Goal: Task Accomplishment & Management: Manage account settings

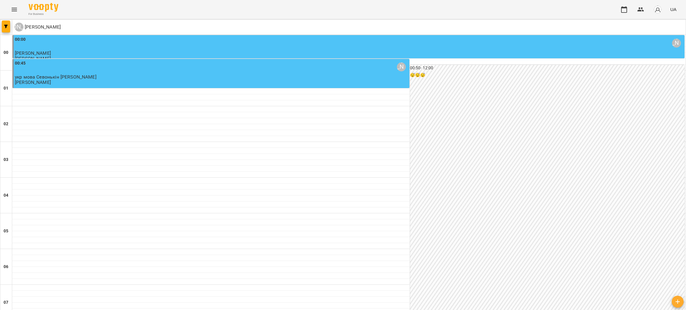
scroll to position [487, 0]
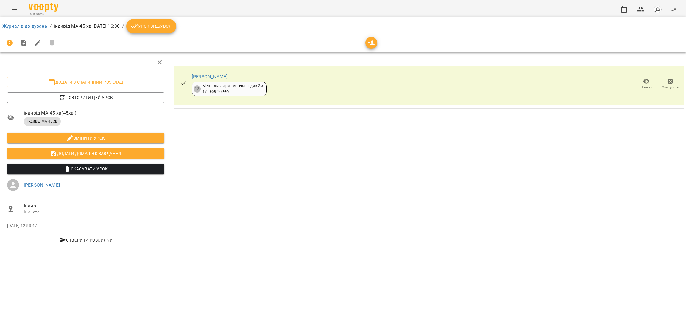
click at [21, 12] on div "For Business UA" at bounding box center [343, 9] width 686 height 19
click at [11, 7] on icon "Menu" at bounding box center [14, 9] width 7 height 7
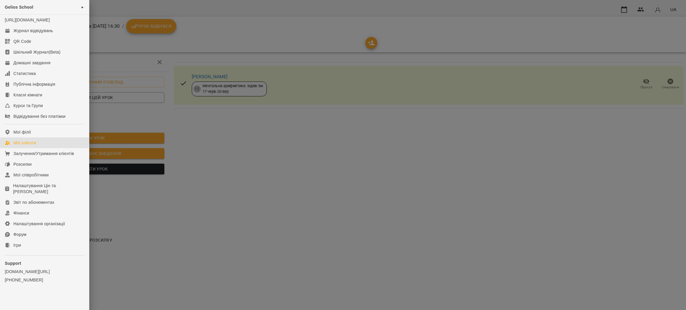
click at [40, 148] on link "Мої клієнти" at bounding box center [44, 143] width 89 height 11
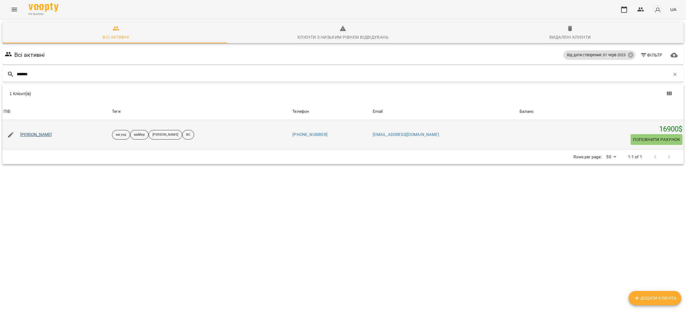
type input "*******"
click at [49, 133] on link "Круковська Олександра Михайлівна" at bounding box center [36, 135] width 32 height 6
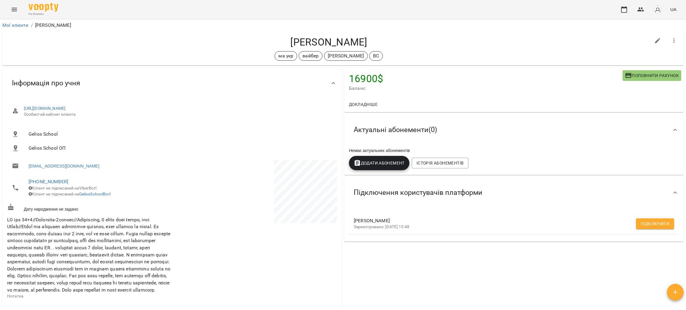
click at [646, 228] on button "Підключити" at bounding box center [655, 224] width 38 height 11
drag, startPoint x: 236, startPoint y: 40, endPoint x: 290, endPoint y: 42, distance: 53.6
click at [290, 42] on h4 "Круковська Олександра Михайлівна" at bounding box center [328, 42] width 643 height 12
click at [10, 10] on button "Menu" at bounding box center [14, 9] width 14 height 14
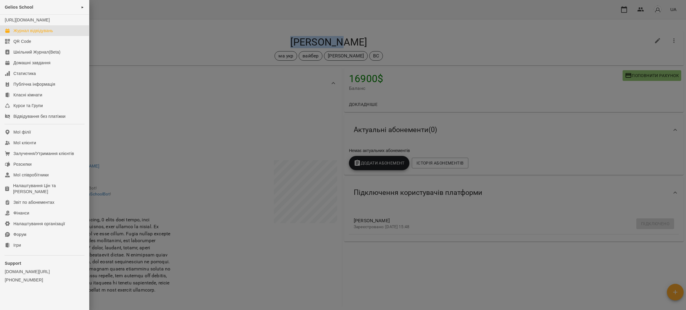
drag, startPoint x: 30, startPoint y: 40, endPoint x: 35, endPoint y: 36, distance: 6.5
click at [30, 36] on link "Журнал відвідувань" at bounding box center [44, 30] width 89 height 11
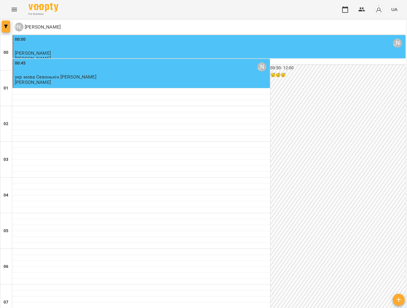
click at [9, 25] on span "button" at bounding box center [6, 27] width 8 height 4
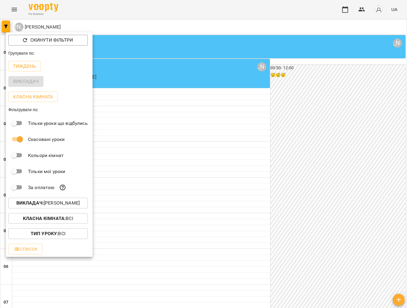
click at [53, 204] on p "Викладач : Литвин Галина" at bounding box center [47, 203] width 63 height 7
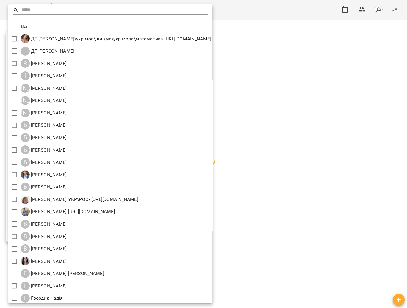
click at [37, 10] on input "text" at bounding box center [114, 10] width 186 height 9
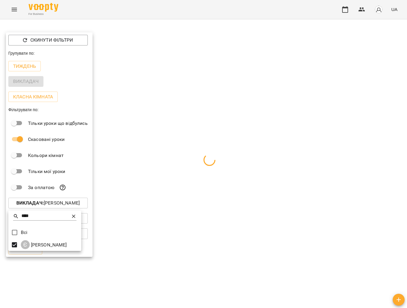
drag, startPoint x: 38, startPoint y: 216, endPoint x: 15, endPoint y: 213, distance: 22.8
click at [15, 213] on div "****" at bounding box center [44, 216] width 63 height 9
drag, startPoint x: 31, startPoint y: 215, endPoint x: 8, endPoint y: 217, distance: 23.1
click at [8, 217] on div "***** Всі І Іванова Катерина" at bounding box center [203, 154] width 407 height 308
drag, startPoint x: 47, startPoint y: 217, endPoint x: 25, endPoint y: 215, distance: 22.1
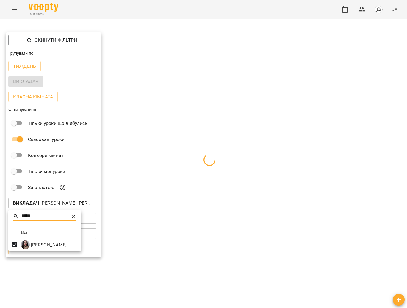
click at [25, 215] on input "*****" at bounding box center [44, 216] width 47 height 9
drag, startPoint x: 24, startPoint y: 216, endPoint x: 17, endPoint y: 217, distance: 7.2
click at [17, 217] on div "****" at bounding box center [57, 216] width 88 height 9
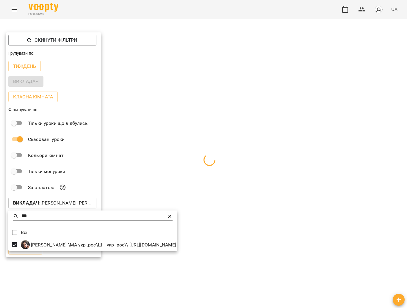
drag, startPoint x: 35, startPoint y: 217, endPoint x: 10, endPoint y: 213, distance: 25.6
click at [10, 213] on div "***" at bounding box center [92, 219] width 169 height 14
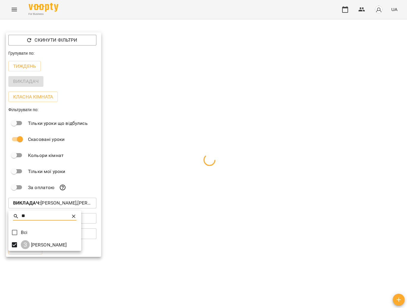
drag, startPoint x: 31, startPoint y: 217, endPoint x: 15, endPoint y: 214, distance: 15.7
click at [15, 214] on div "**" at bounding box center [44, 216] width 63 height 9
drag, startPoint x: 33, startPoint y: 219, endPoint x: 19, endPoint y: 217, distance: 14.7
click at [19, 217] on div "****" at bounding box center [57, 216] width 88 height 9
drag, startPoint x: 32, startPoint y: 217, endPoint x: 24, endPoint y: 219, distance: 9.0
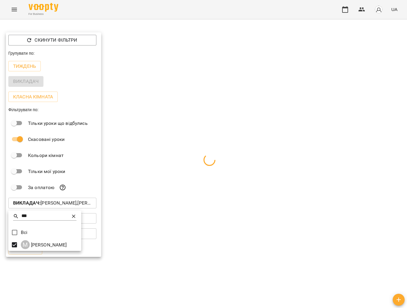
click at [24, 219] on input "***" at bounding box center [44, 216] width 47 height 9
type input "*"
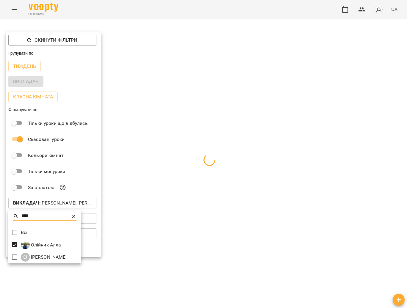
drag, startPoint x: 24, startPoint y: 219, endPoint x: 18, endPoint y: 219, distance: 6.0
click at [18, 219] on div "****" at bounding box center [44, 216] width 63 height 9
drag, startPoint x: 37, startPoint y: 216, endPoint x: 20, endPoint y: 217, distance: 16.7
click at [20, 217] on div "****" at bounding box center [44, 216] width 63 height 9
drag, startPoint x: 25, startPoint y: 217, endPoint x: 15, endPoint y: 217, distance: 9.8
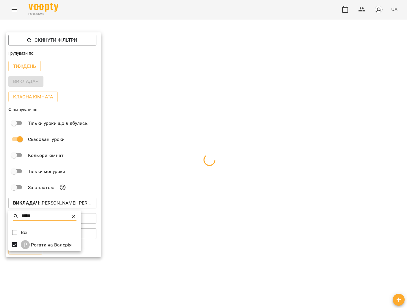
click at [15, 217] on div "*****" at bounding box center [44, 216] width 63 height 9
type input "***"
click at [284, 217] on div at bounding box center [203, 154] width 407 height 308
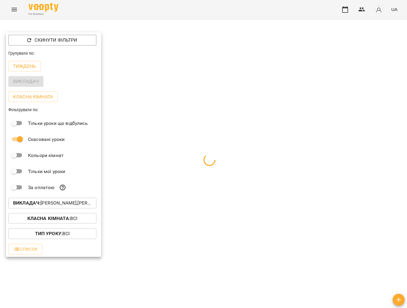
click at [191, 191] on div at bounding box center [203, 154] width 407 height 308
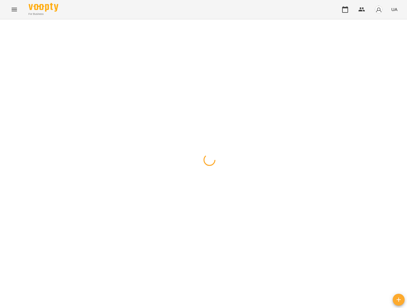
click at [180, 19] on div at bounding box center [203, 19] width 407 height 0
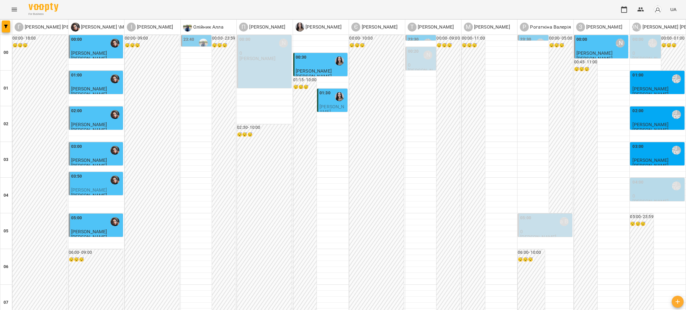
scroll to position [580, 0]
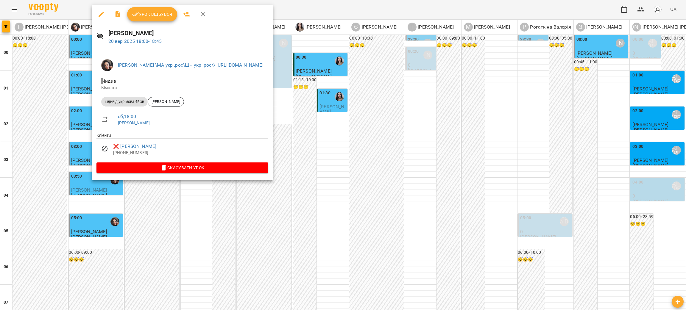
click at [156, 218] on div at bounding box center [343, 155] width 686 height 310
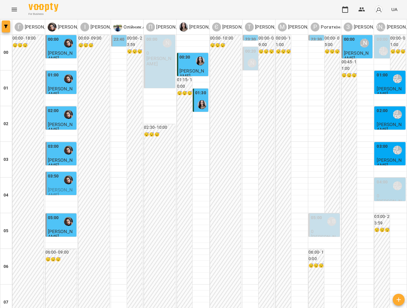
click at [7, 26] on icon "button" at bounding box center [6, 27] width 4 height 4
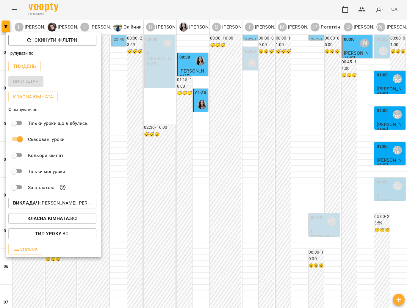
click at [55, 203] on p "Викладач : Єфіменко Оксана,Іванова Катерина,Габорак Галина,Гаврилевська Оксана,…" at bounding box center [52, 203] width 79 height 7
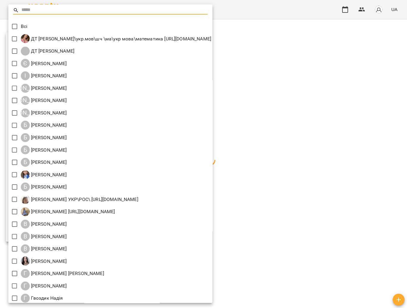
click at [42, 11] on input "text" at bounding box center [114, 10] width 186 height 9
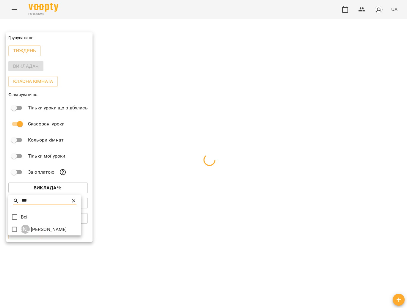
type input "***"
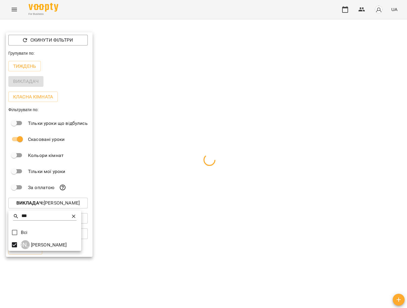
click at [201, 90] on div at bounding box center [203, 154] width 407 height 308
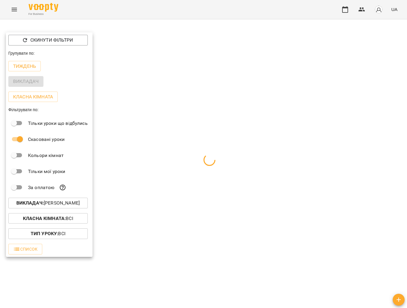
click at [150, 240] on div at bounding box center [203, 154] width 407 height 308
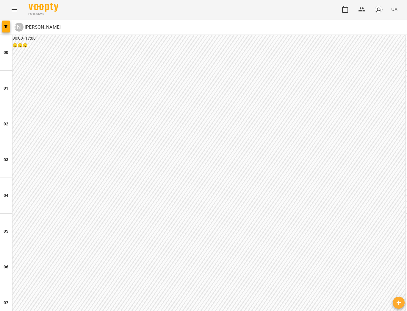
scroll to position [621, 0]
click at [9, 30] on button "button" at bounding box center [6, 27] width 8 height 12
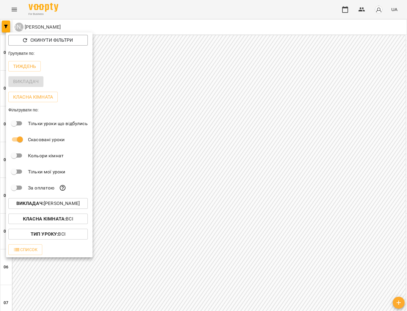
click at [29, 206] on b "Викладач :" at bounding box center [29, 203] width 27 height 6
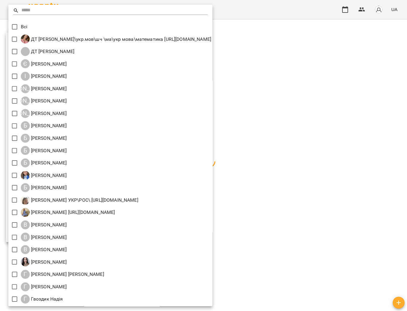
click at [47, 7] on input "text" at bounding box center [114, 10] width 186 height 9
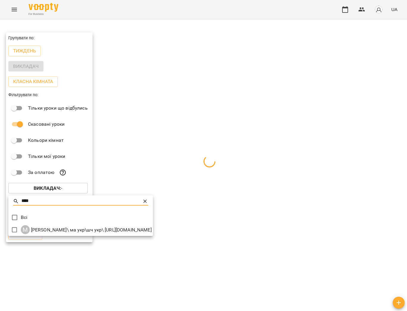
type input "****"
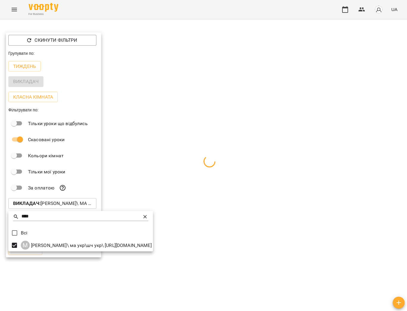
click at [253, 121] on div at bounding box center [203, 155] width 407 height 311
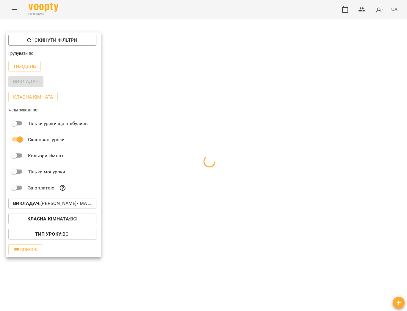
click at [311, 200] on div at bounding box center [203, 155] width 407 height 311
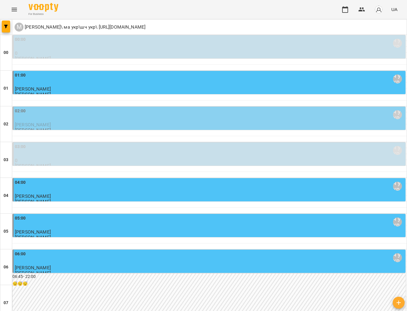
scroll to position [40, 0]
click at [6, 28] on icon "button" at bounding box center [6, 27] width 4 height 4
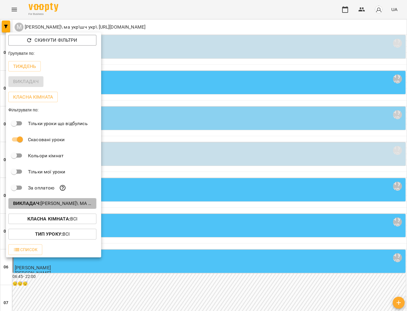
click at [29, 203] on b "Викладач :" at bounding box center [26, 203] width 27 height 6
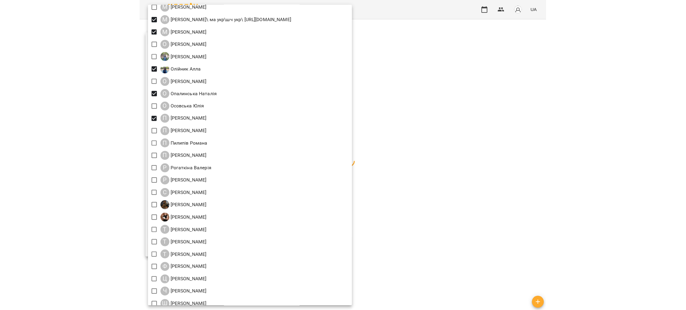
scroll to position [619, 0]
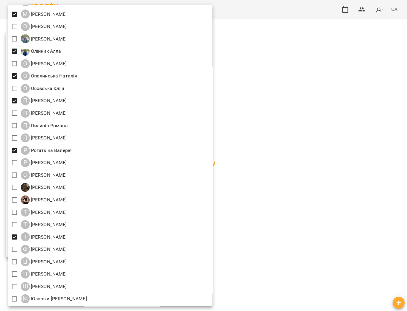
click at [337, 174] on div at bounding box center [203, 155] width 407 height 311
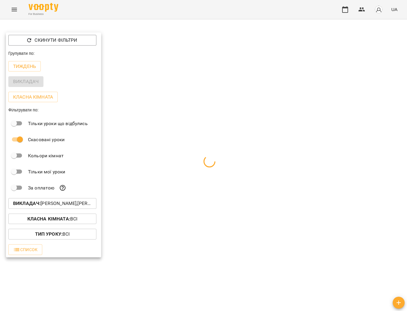
click at [306, 167] on div at bounding box center [203, 155] width 407 height 311
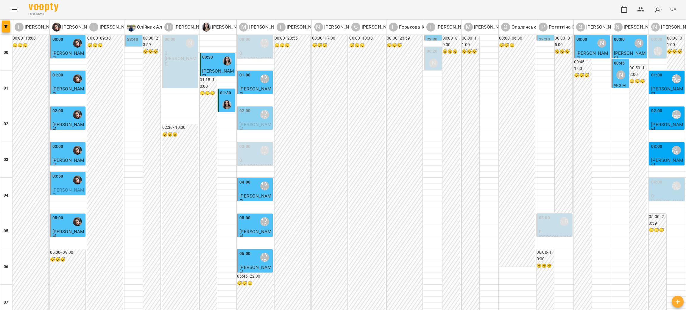
scroll to position [491, 0]
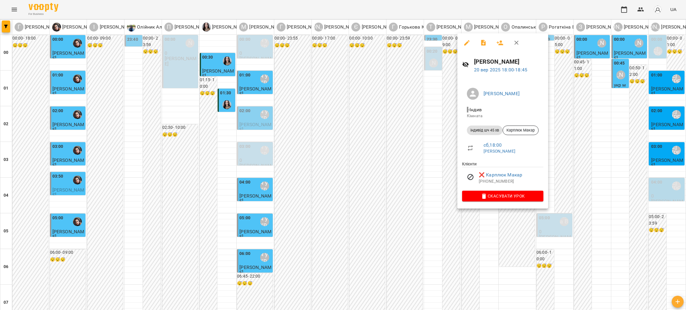
click at [474, 239] on div at bounding box center [343, 155] width 686 height 310
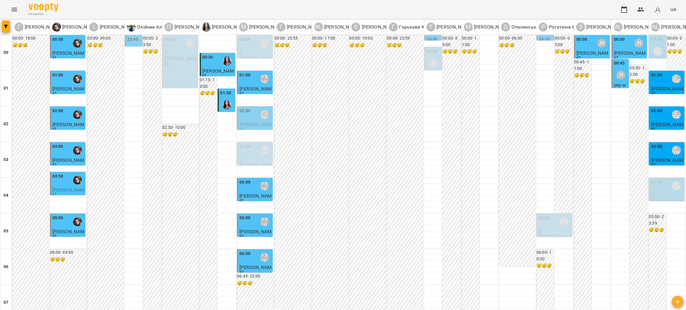
scroll to position [577, 0]
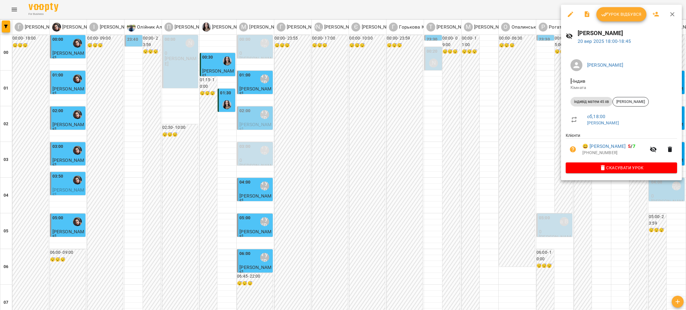
click at [544, 148] on div at bounding box center [343, 155] width 686 height 310
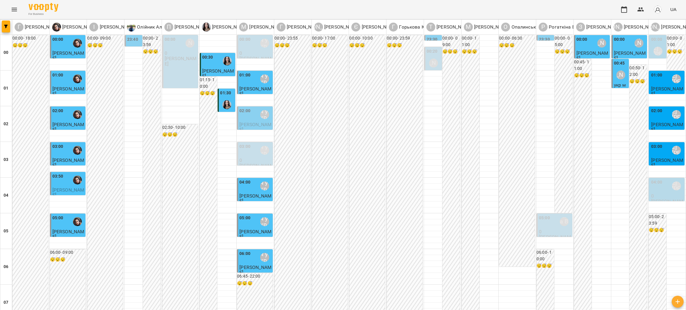
scroll to position [443, 0]
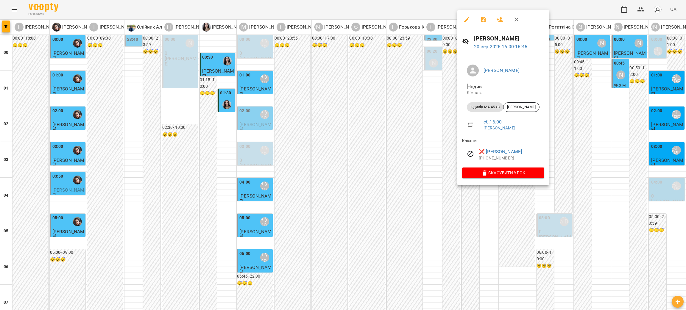
click at [406, 194] on div at bounding box center [343, 155] width 686 height 310
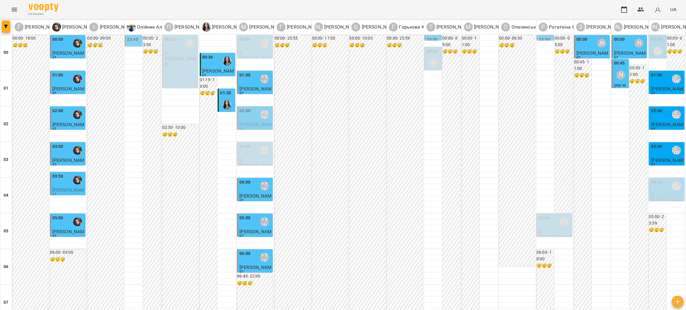
scroll to position [532, 0]
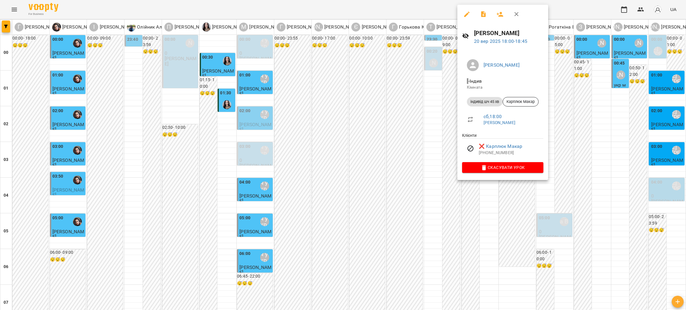
click at [426, 155] on div at bounding box center [343, 155] width 686 height 310
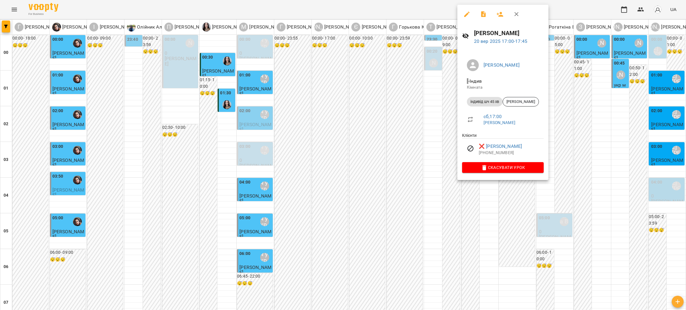
click at [428, 152] on div at bounding box center [343, 155] width 686 height 310
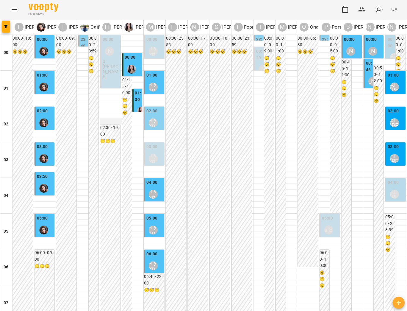
scroll to position [0, 0]
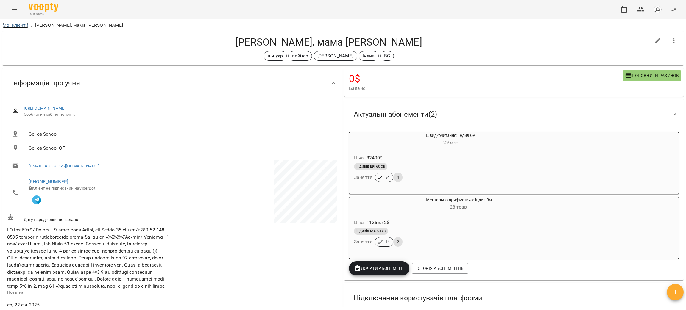
click at [24, 27] on link "Мої клієнти" at bounding box center [15, 25] width 26 height 6
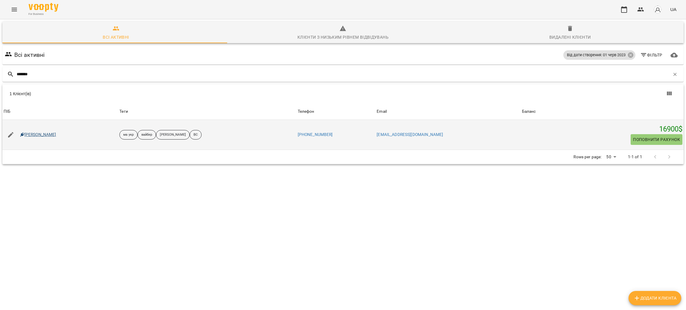
type input "*******"
click at [56, 134] on link "Круковська Олександра Михайлівна" at bounding box center [38, 135] width 36 height 6
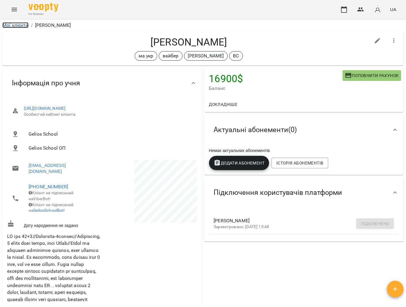
click at [24, 26] on link "Мої клієнти" at bounding box center [15, 25] width 26 height 6
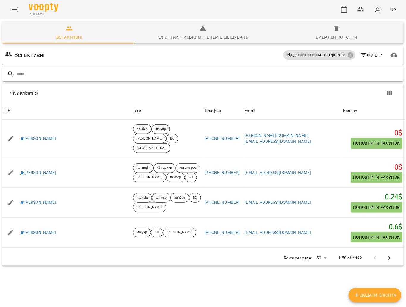
click at [73, 72] on input "text" at bounding box center [209, 74] width 385 height 10
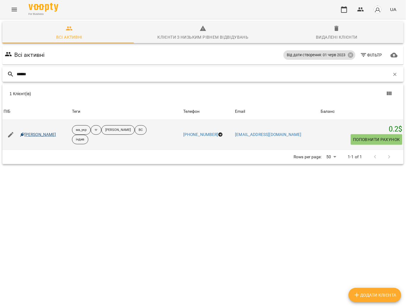
type input "******"
click at [41, 135] on link "Емма Яловенко" at bounding box center [38, 135] width 36 height 6
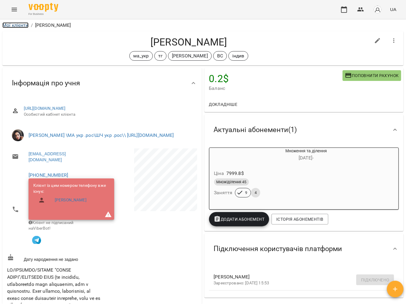
click at [14, 26] on link "Мої клієнти" at bounding box center [15, 25] width 26 height 6
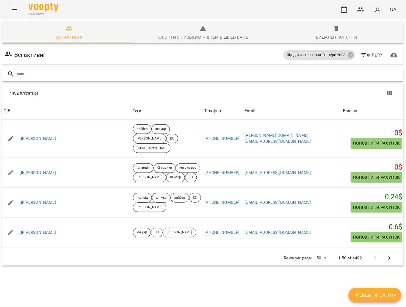
click at [64, 75] on input "text" at bounding box center [209, 74] width 385 height 10
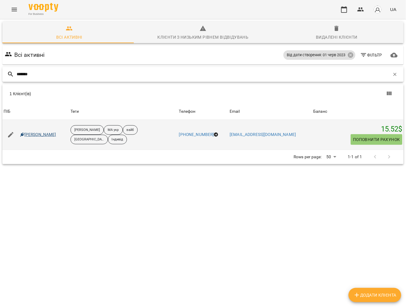
type input "*******"
click at [37, 136] on link "[PERSON_NAME]" at bounding box center [38, 135] width 36 height 6
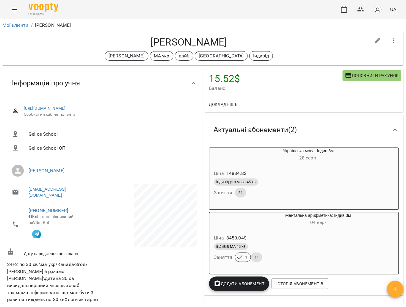
drag, startPoint x: 260, startPoint y: 42, endPoint x: 267, endPoint y: 42, distance: 7.7
click at [267, 42] on h4 "[PERSON_NAME]" at bounding box center [189, 42] width 364 height 12
copy h4 "[PERSON_NAME]"
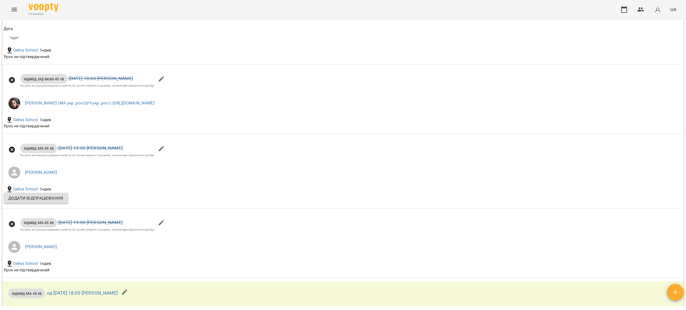
scroll to position [706, 0]
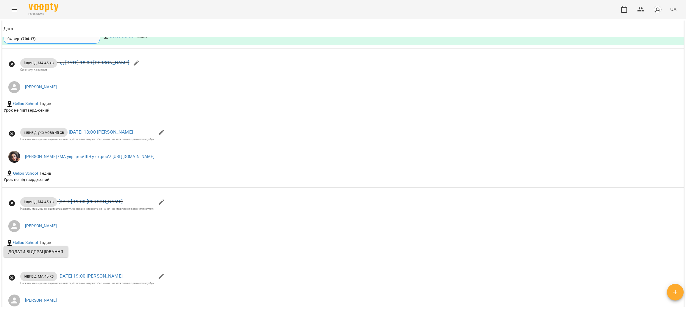
click at [156, 6] on div "For Business UA" at bounding box center [343, 9] width 686 height 19
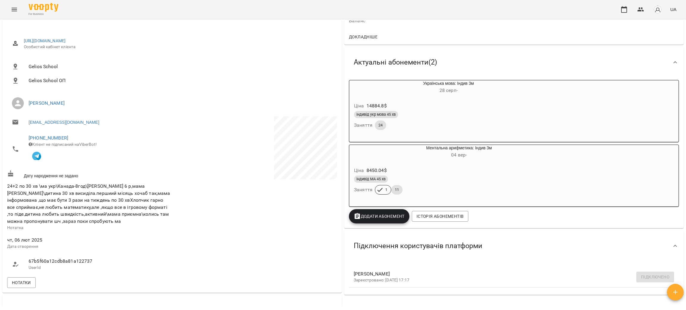
scroll to position [0, 0]
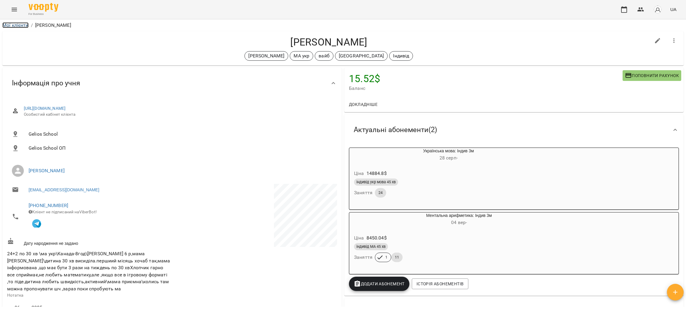
click at [15, 28] on link "Мої клієнти" at bounding box center [15, 25] width 26 height 6
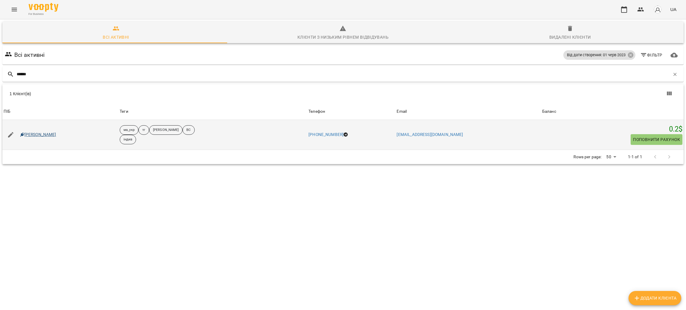
type input "******"
click at [37, 133] on link "Емма Яловенко" at bounding box center [38, 135] width 36 height 6
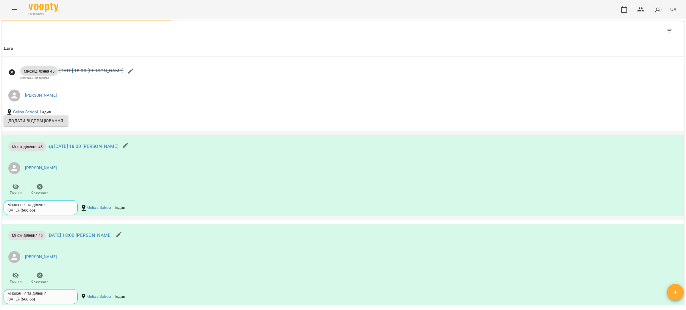
scroll to position [804, 0]
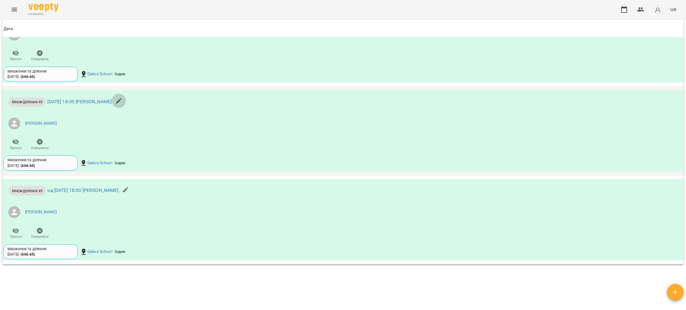
click at [121, 104] on icon "button" at bounding box center [118, 100] width 5 height 5
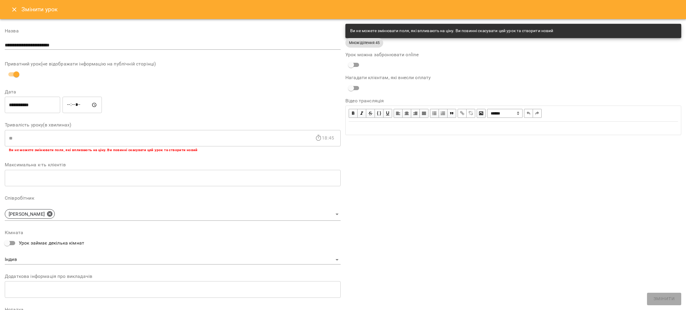
click at [504, 211] on div "**********" at bounding box center [513, 186] width 341 height 330
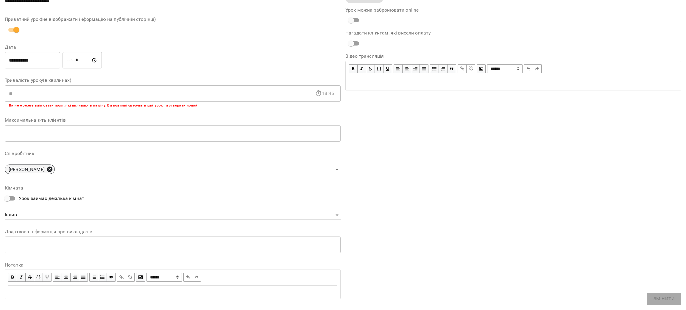
click at [50, 170] on icon at bounding box center [49, 169] width 7 height 7
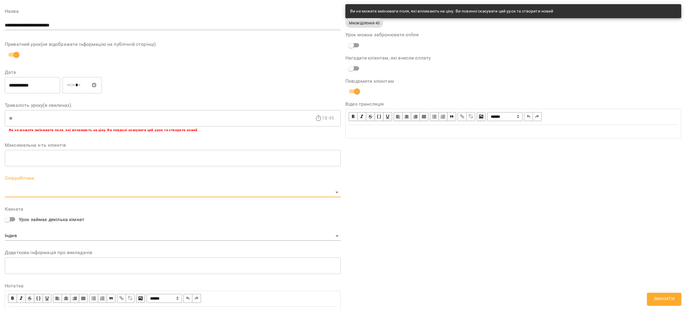
scroll to position [69, 0]
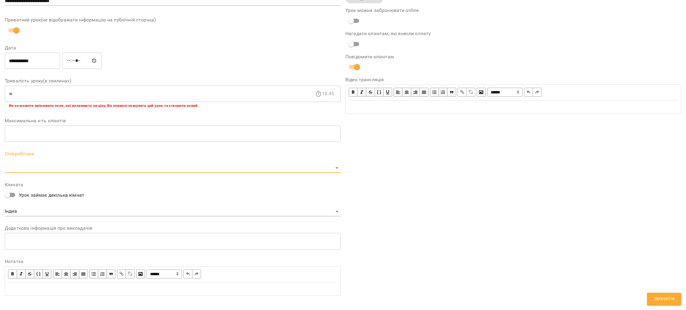
click at [65, 167] on body "For Business UA Журнал відвідувань / Попроцька Ольга Романівна сб, 20 вер 2025 …" at bounding box center [343, 143] width 686 height 287
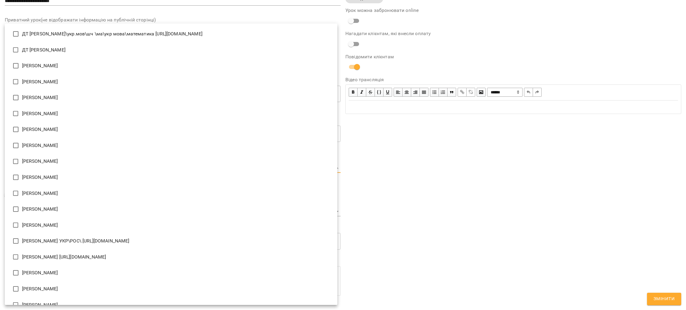
scroll to position [284, 0]
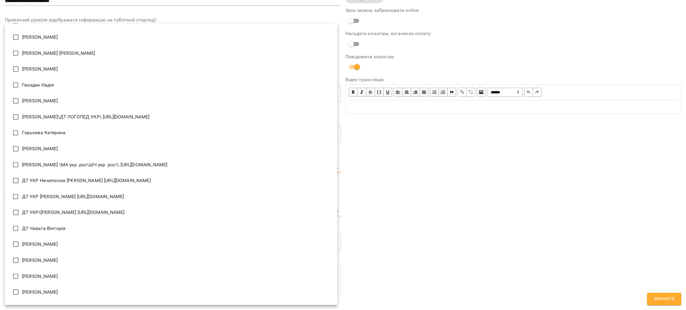
type input "**********"
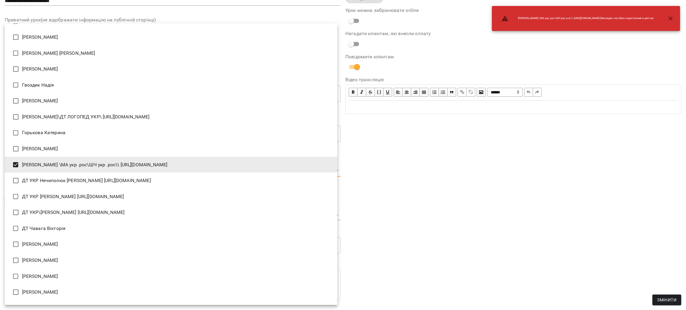
click at [580, 224] on div at bounding box center [343, 155] width 686 height 310
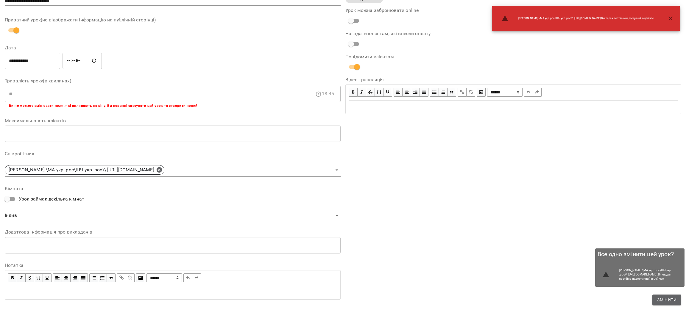
click at [659, 298] on span "Змінити" at bounding box center [666, 300] width 19 height 7
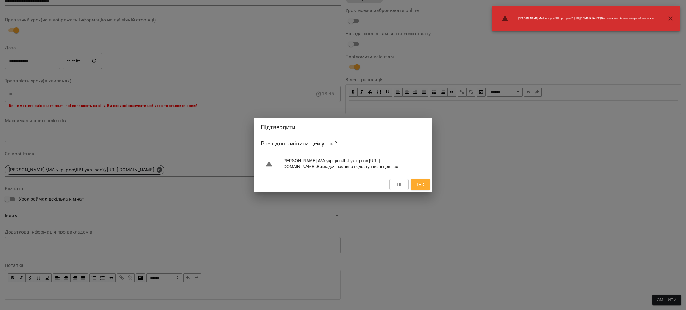
click at [428, 188] on button "Так" at bounding box center [420, 184] width 19 height 11
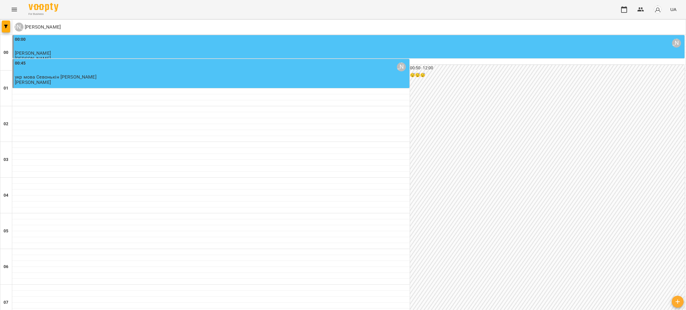
click at [11, 10] on icon "Menu" at bounding box center [14, 9] width 7 height 7
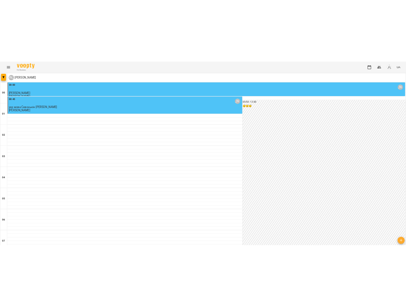
scroll to position [487, 0]
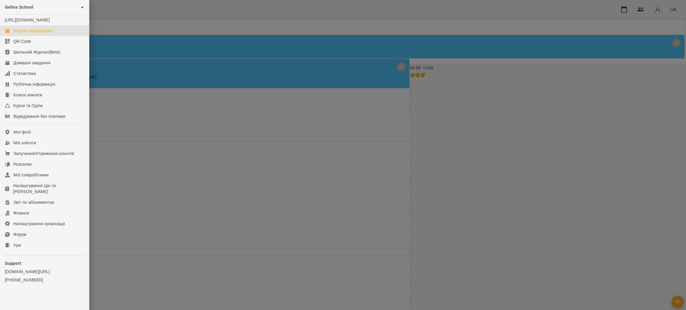
click at [400, 98] on div at bounding box center [343, 155] width 686 height 310
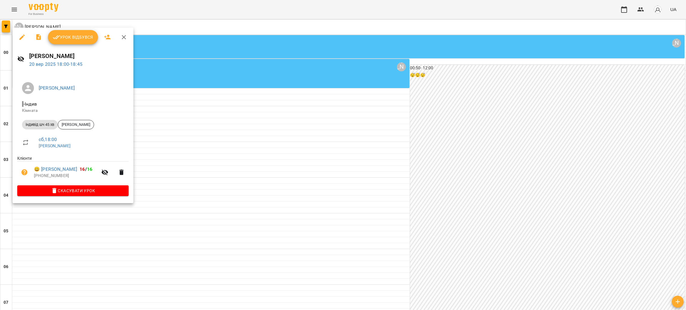
click at [445, 185] on div at bounding box center [343, 155] width 686 height 310
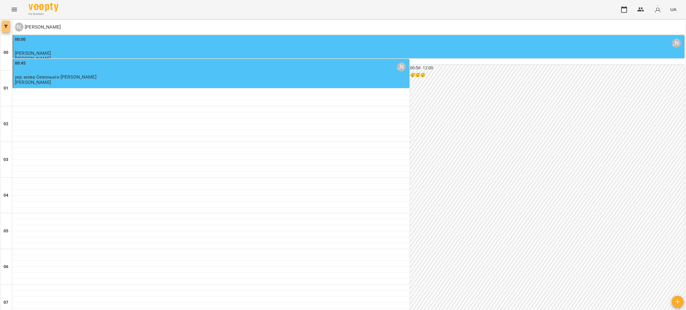
click at [7, 25] on icon "button" at bounding box center [6, 27] width 4 height 4
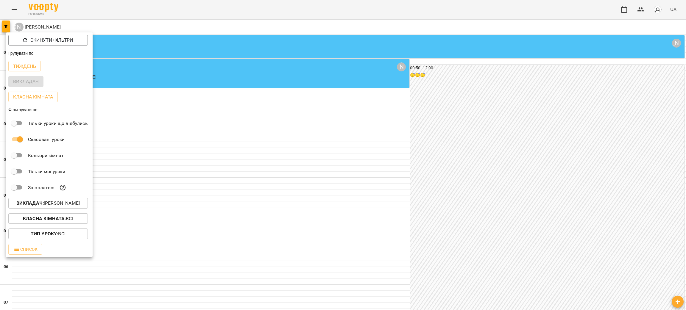
click at [12, 14] on div at bounding box center [343, 155] width 686 height 310
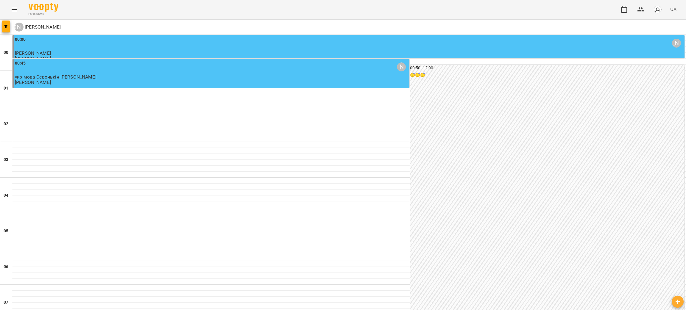
click at [14, 10] on icon "Menu" at bounding box center [14, 10] width 5 height 4
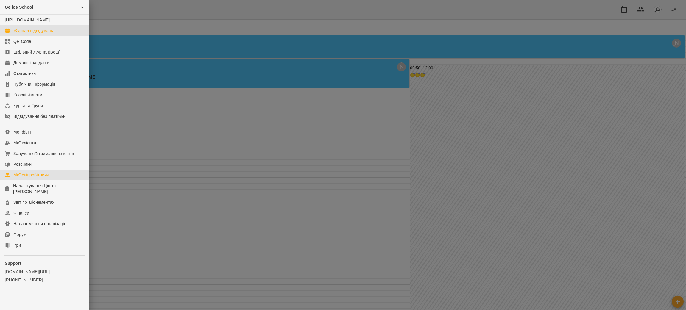
click at [33, 178] on div "Мої співробітники" at bounding box center [30, 175] width 35 height 6
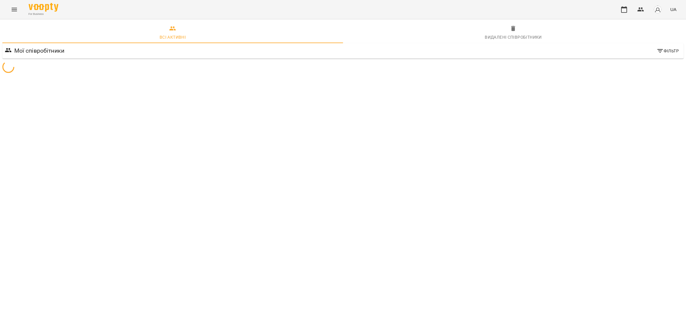
click at [661, 47] on span "Фільтр" at bounding box center [668, 50] width 22 height 7
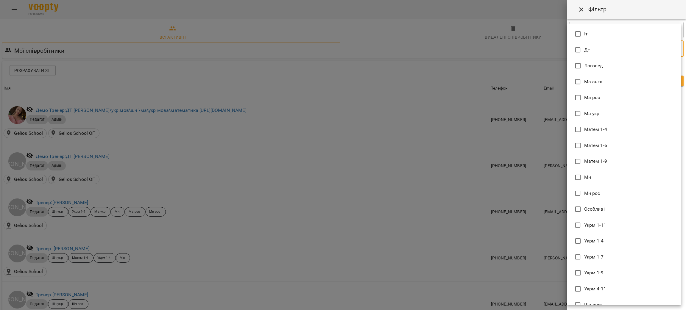
type input "**"
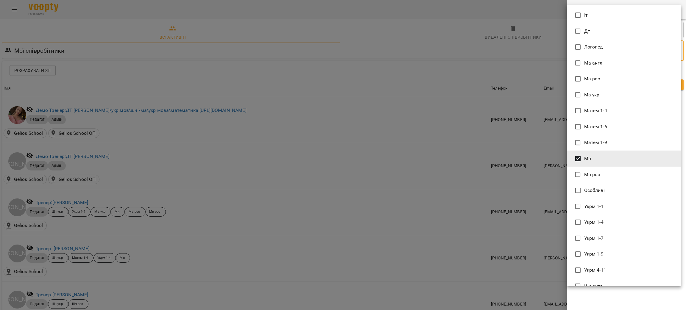
click at [649, 299] on div at bounding box center [343, 155] width 686 height 310
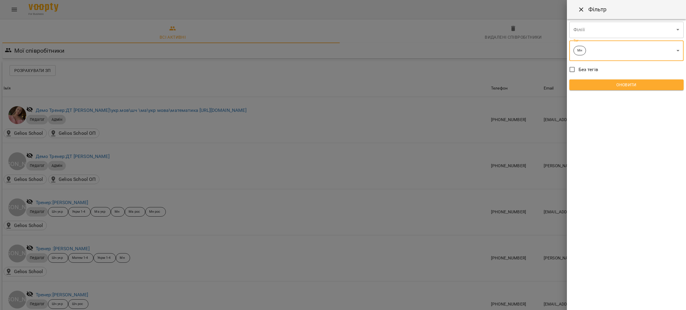
click at [619, 82] on span "Оновити" at bounding box center [626, 84] width 105 height 7
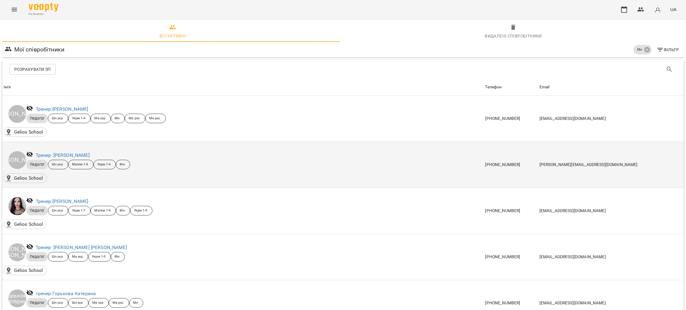
scroll to position [1, 0]
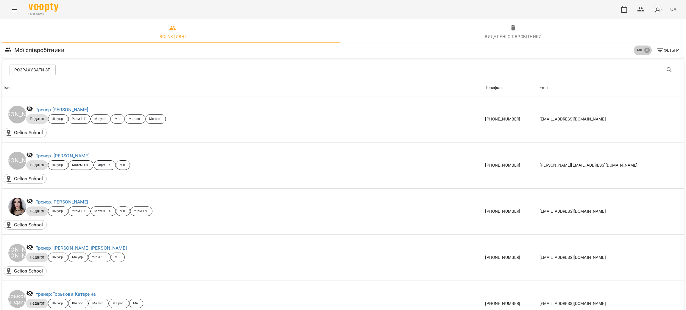
click at [636, 48] on span "Мн" at bounding box center [640, 50] width 12 height 5
click at [644, 49] on icon at bounding box center [646, 50] width 5 height 5
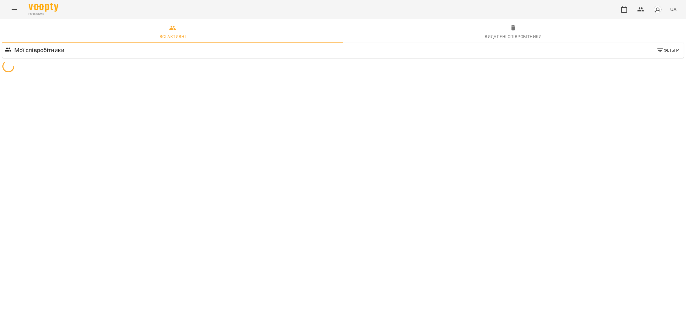
scroll to position [0, 0]
click at [659, 51] on span "Фільтр" at bounding box center [668, 50] width 22 height 7
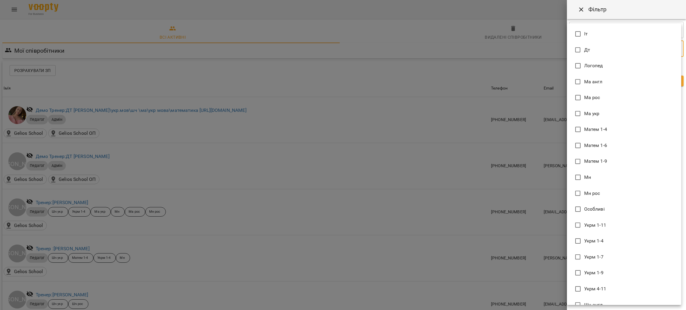
click at [412, 48] on div at bounding box center [343, 155] width 686 height 310
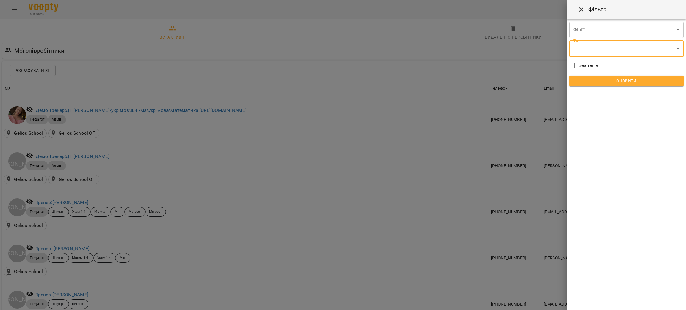
click at [467, 39] on div at bounding box center [343, 155] width 686 height 310
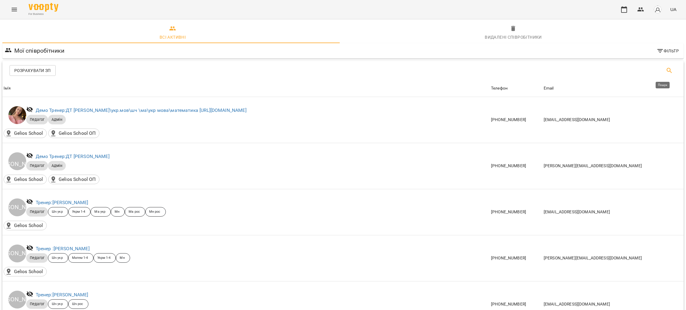
click at [666, 73] on icon "Пошук" at bounding box center [669, 70] width 7 height 7
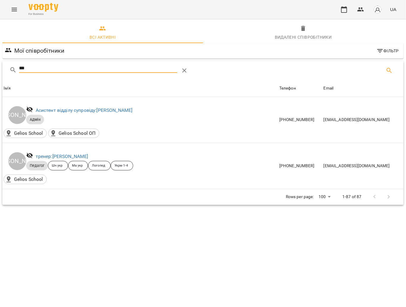
drag, startPoint x: 9, startPoint y: 59, endPoint x: -1, endPoint y: 58, distance: 9.8
click at [0, 58] on html "For Business UA Всі активні Видалені cпівробітники Мої співробітники Фільтр ***…" at bounding box center [203, 114] width 406 height 229
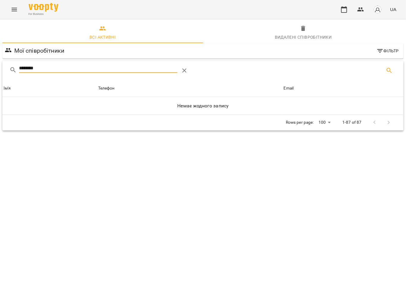
type input "********"
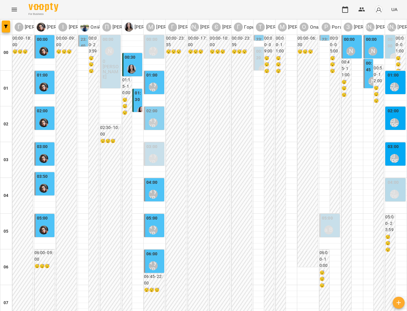
scroll to position [532, 0]
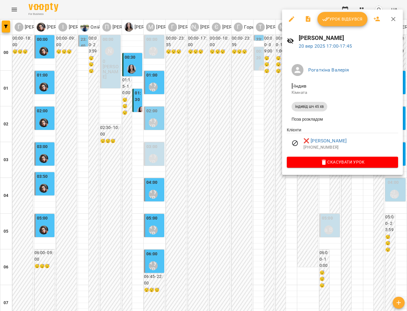
drag, startPoint x: 315, startPoint y: 205, endPoint x: 317, endPoint y: 180, distance: 24.7
click at [315, 205] on div at bounding box center [203, 155] width 407 height 311
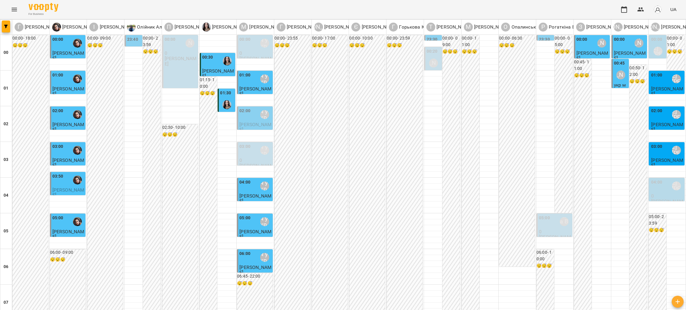
scroll to position [536, 0]
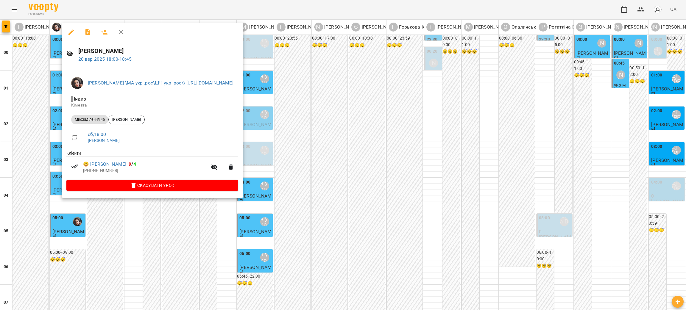
click at [47, 147] on div at bounding box center [343, 155] width 686 height 310
